Goal: Task Accomplishment & Management: Manage account settings

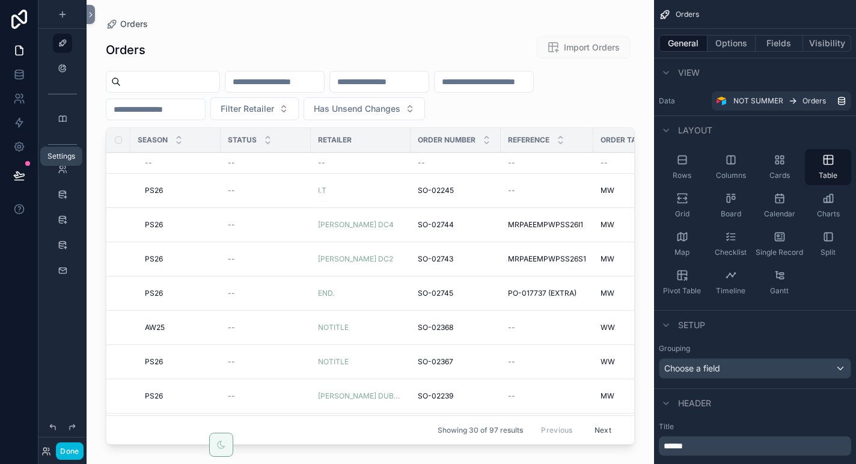
click at [24, 147] on icon at bounding box center [19, 147] width 12 height 12
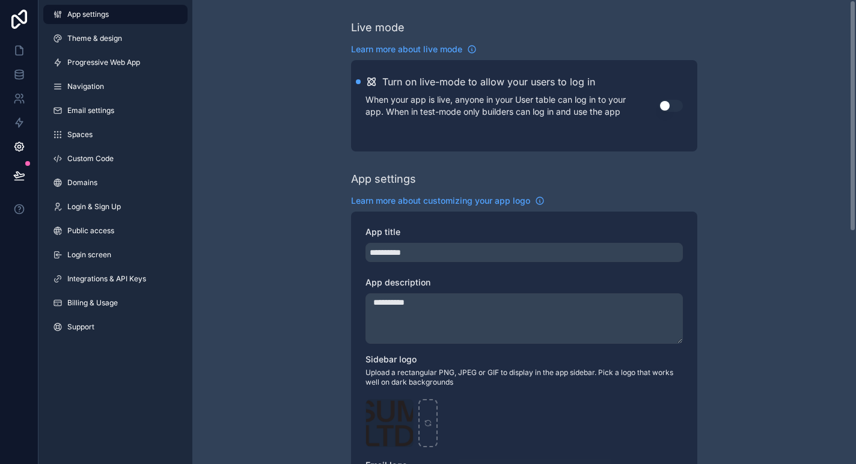
click at [676, 106] on button "Use setting" at bounding box center [671, 106] width 24 height 12
click at [22, 20] on icon at bounding box center [19, 19] width 24 height 19
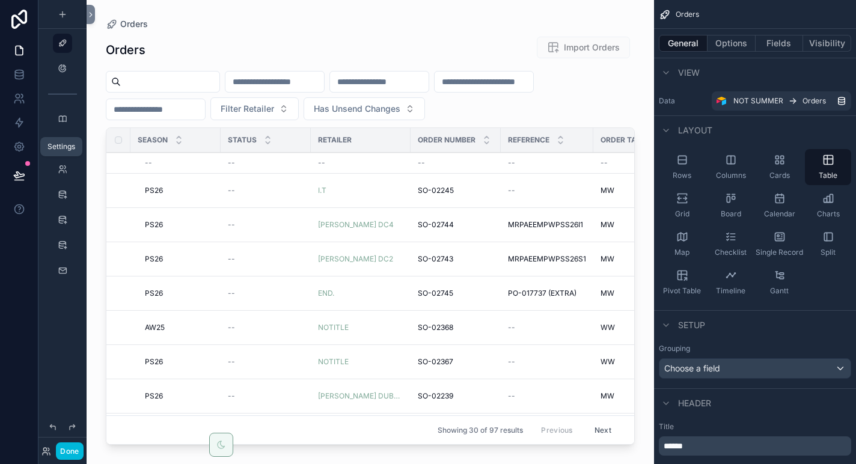
click at [19, 146] on icon at bounding box center [19, 147] width 12 height 12
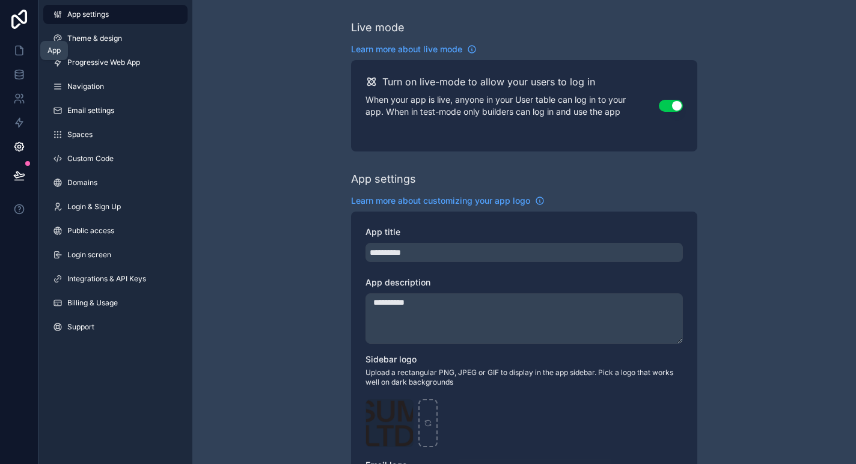
click at [20, 54] on icon at bounding box center [19, 50] width 12 height 12
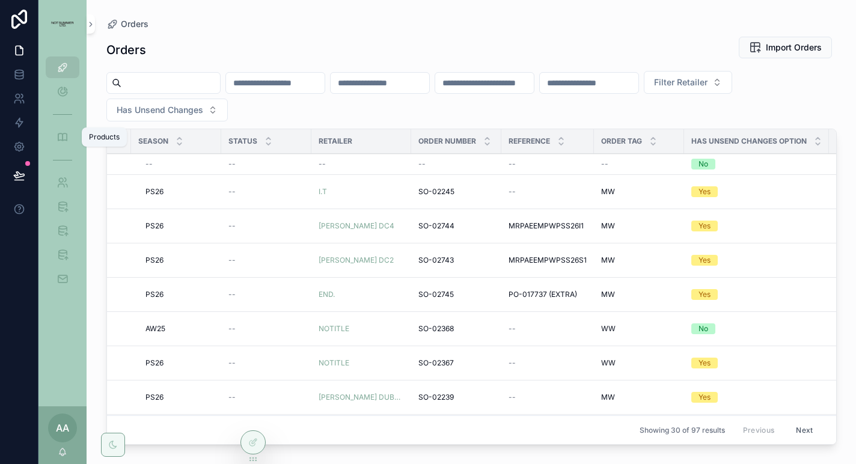
click at [62, 137] on icon "scrollable content" at bounding box center [63, 137] width 12 height 12
